Goal: Information Seeking & Learning: Find contact information

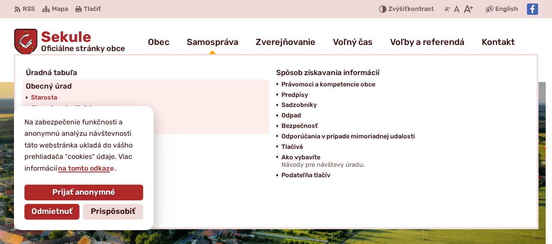
click at [45, 97] on span "Starosta" at bounding box center [44, 98] width 26 height 10
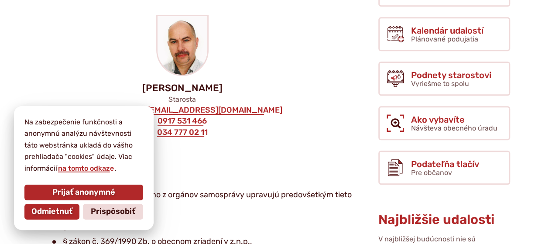
scroll to position [218, 0]
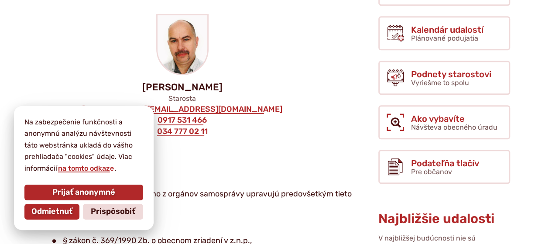
click at [56, 213] on span "Odmietnuť" at bounding box center [51, 212] width 41 height 10
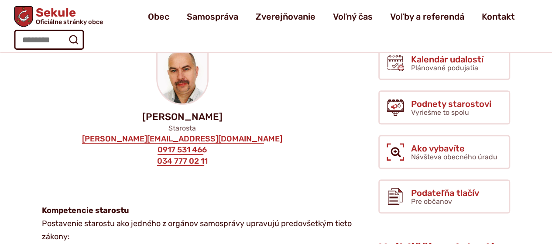
scroll to position [131, 0]
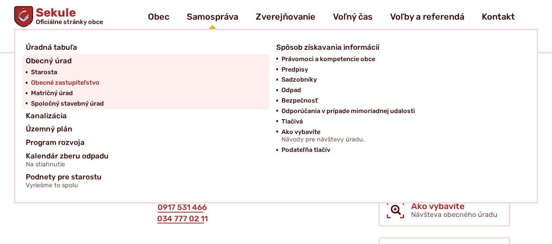
click at [72, 82] on span "Obecné zastupiteľstvo" at bounding box center [65, 83] width 69 height 10
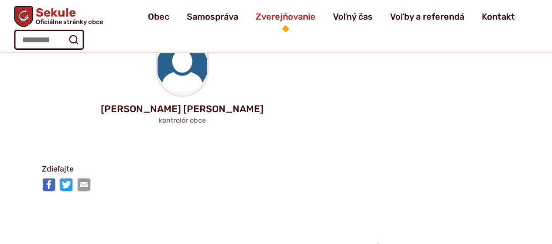
scroll to position [1310, 0]
